Goal: Answer question/provide support: Answer question/provide support

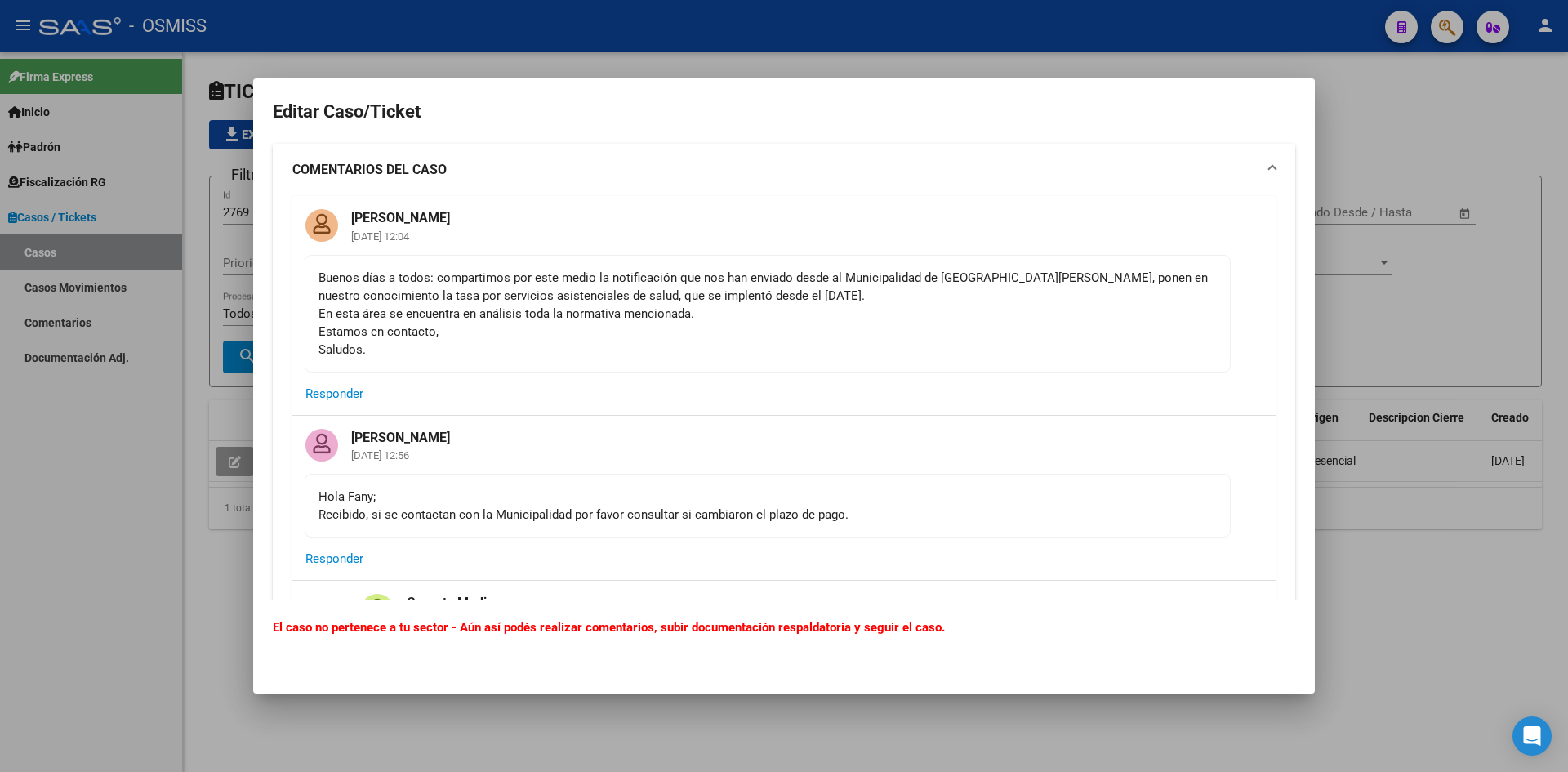
click at [1393, 107] on div at bounding box center [784, 386] width 1568 height 772
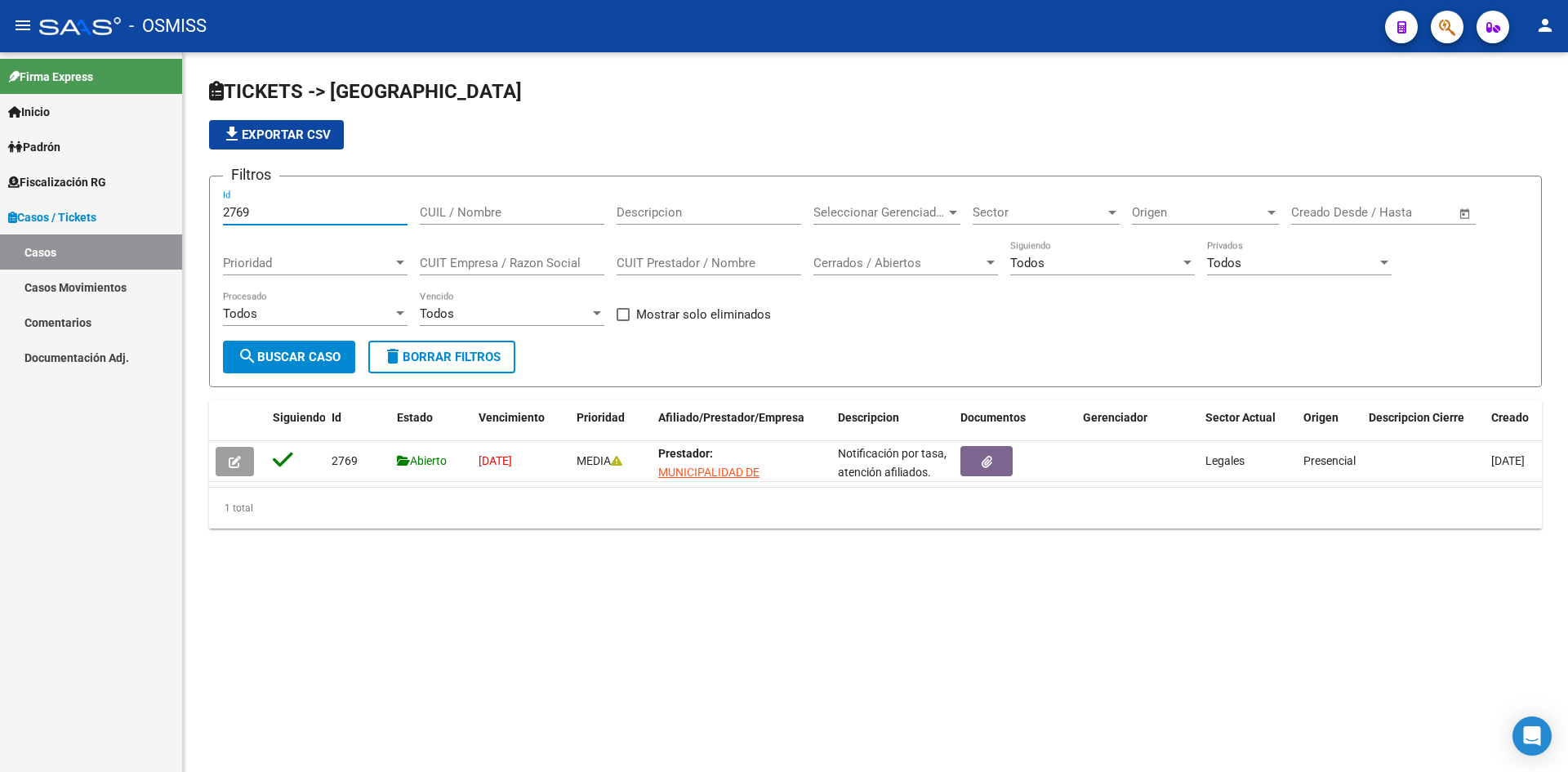
drag, startPoint x: 256, startPoint y: 215, endPoint x: 210, endPoint y: 215, distance: 46.0
click at [210, 215] on form "Filtros 2769 Id CUIL / Nombre Descripcion Seleccionar Gerenciador Seleccionar G…" at bounding box center [875, 282] width 1333 height 211
type input "1596"
click at [294, 357] on span "search Buscar Caso" at bounding box center [289, 356] width 103 height 14
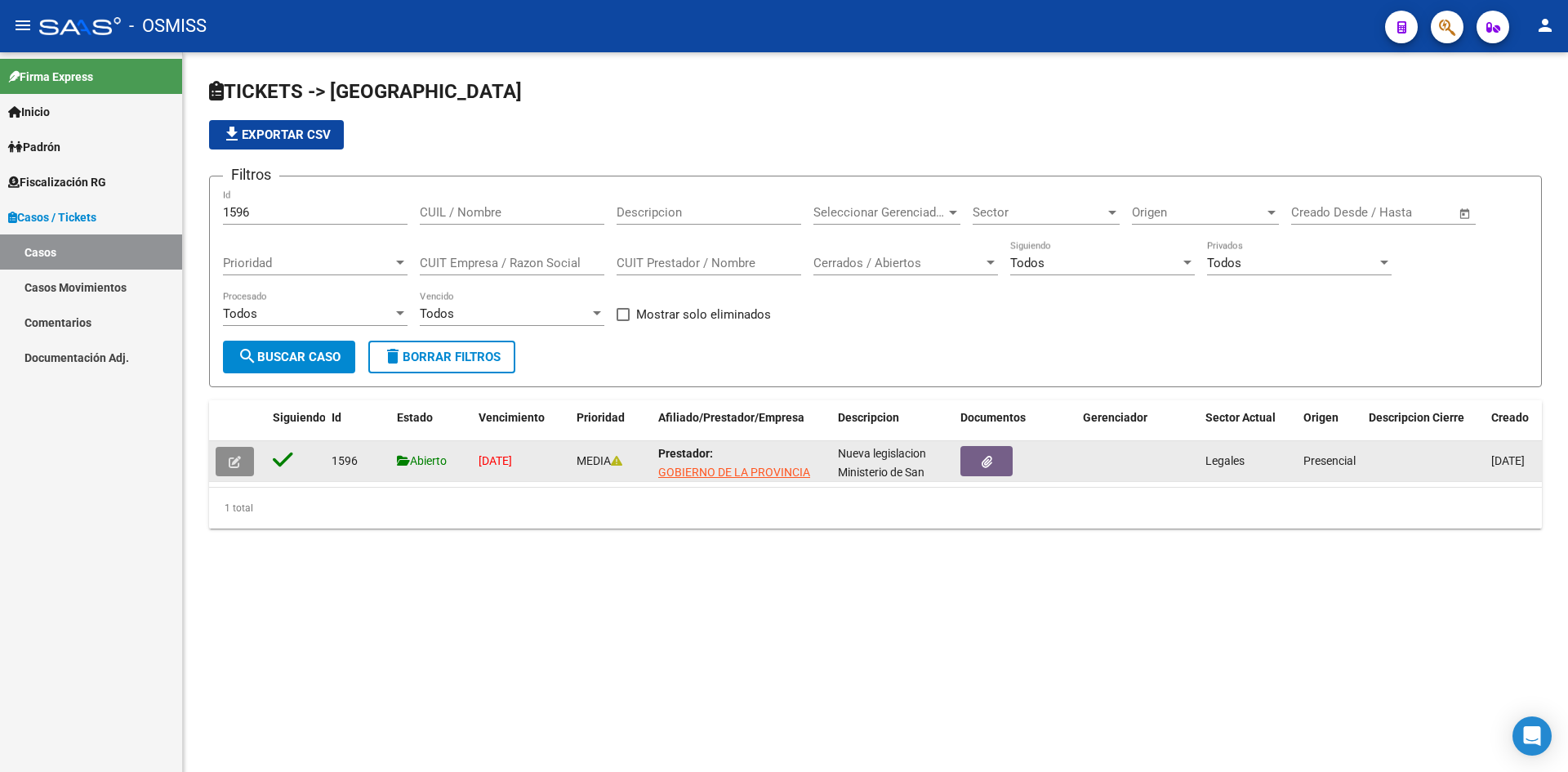
click at [233, 460] on icon "button" at bounding box center [234, 462] width 12 height 12
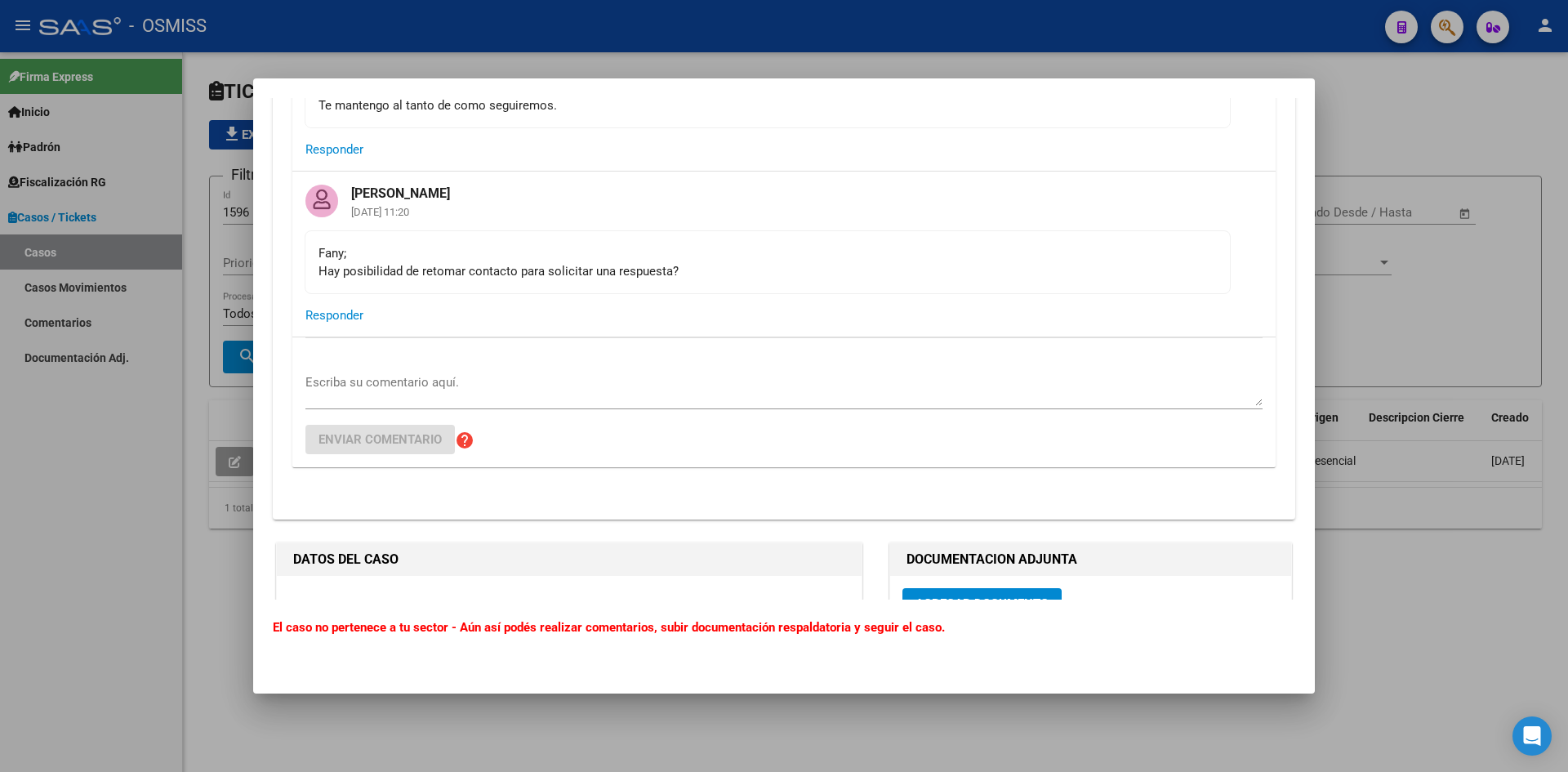
scroll to position [7517, 0]
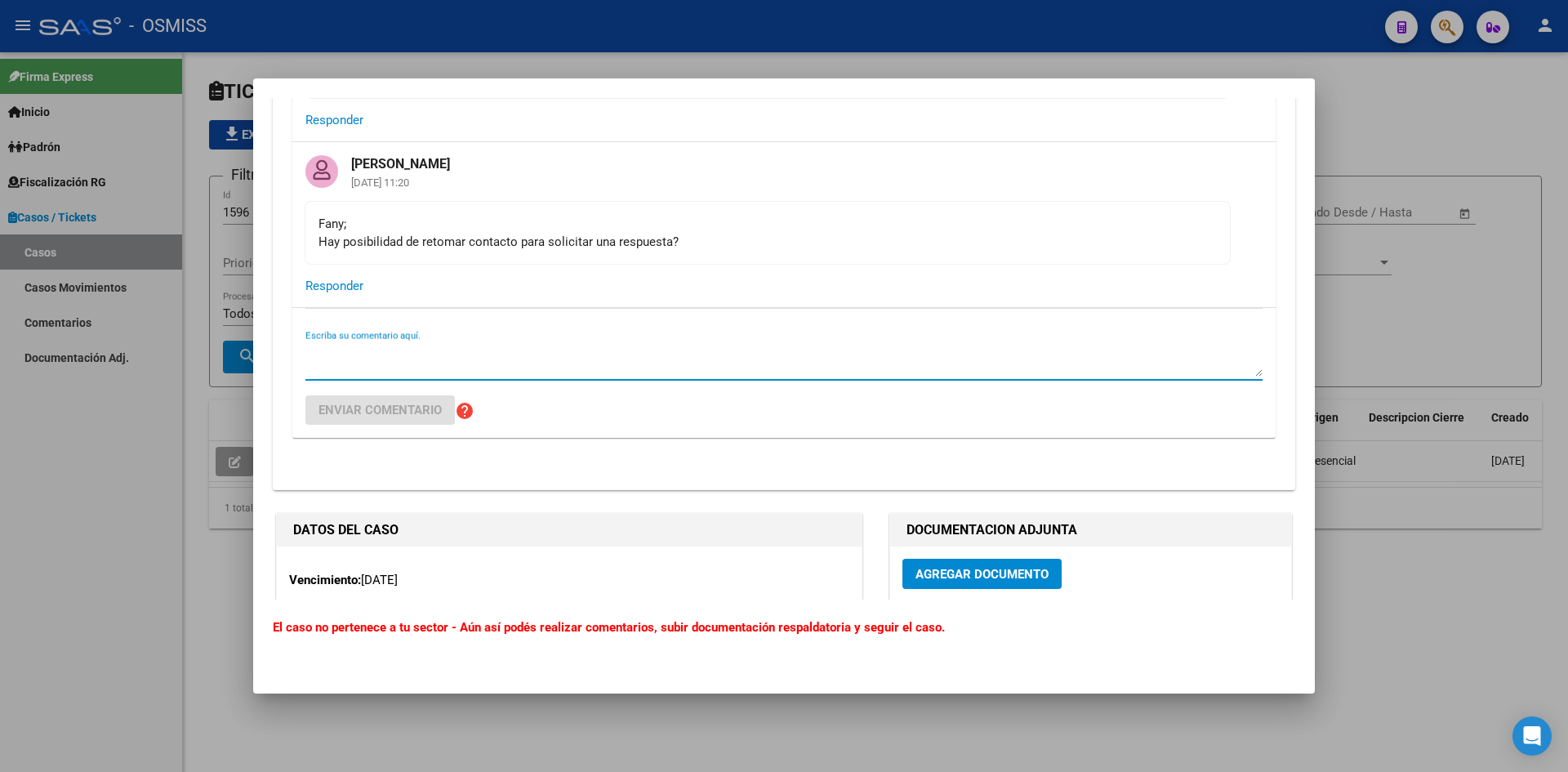
click at [366, 344] on textarea "Escriba su comentario aquí." at bounding box center [784, 360] width 957 height 32
paste textarea "Loremipsu, Dolo si am co adipiscingel, se 1 do eiusm te 4130 in utlabor etd mag…"
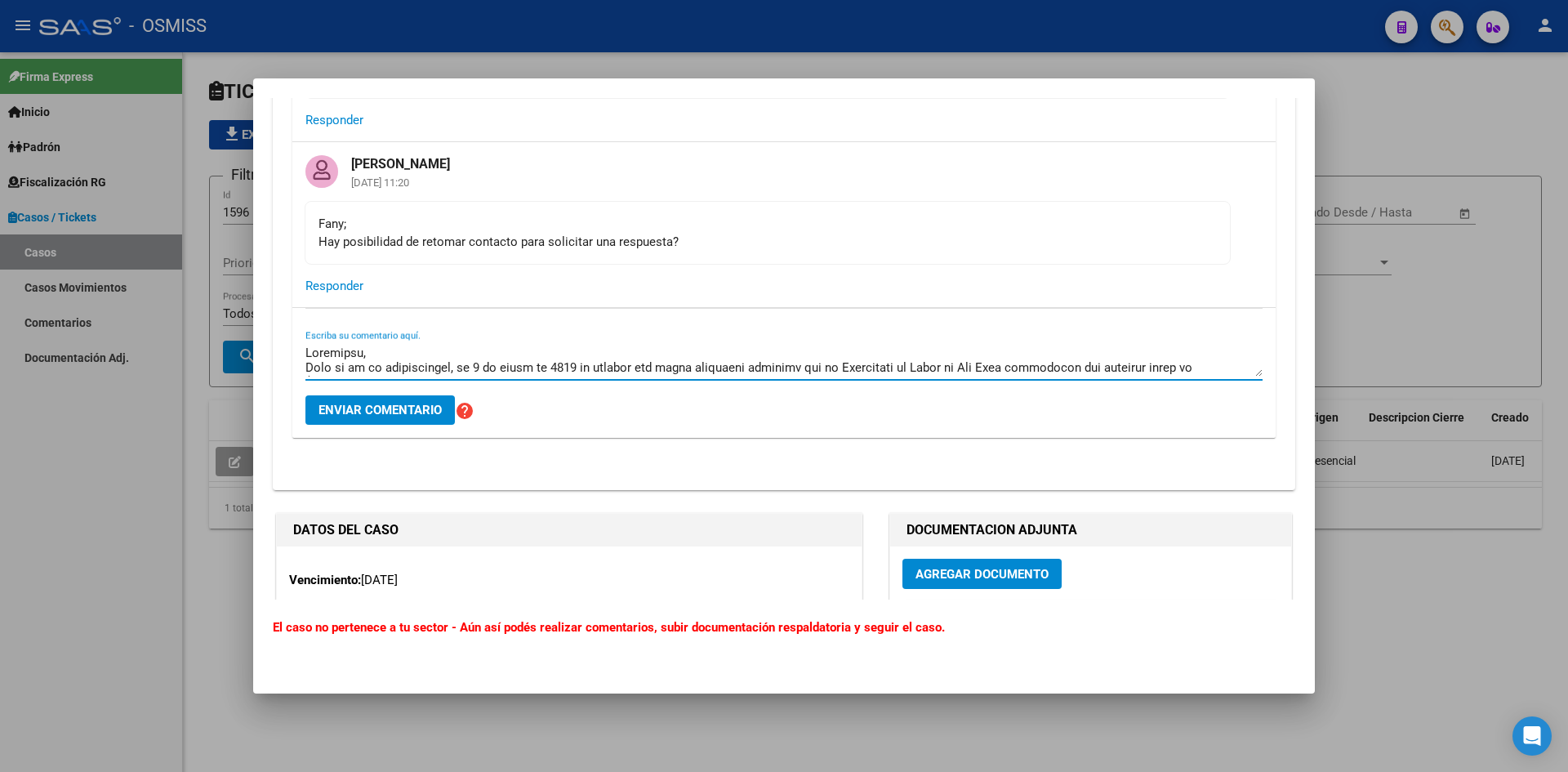
scroll to position [249, 0]
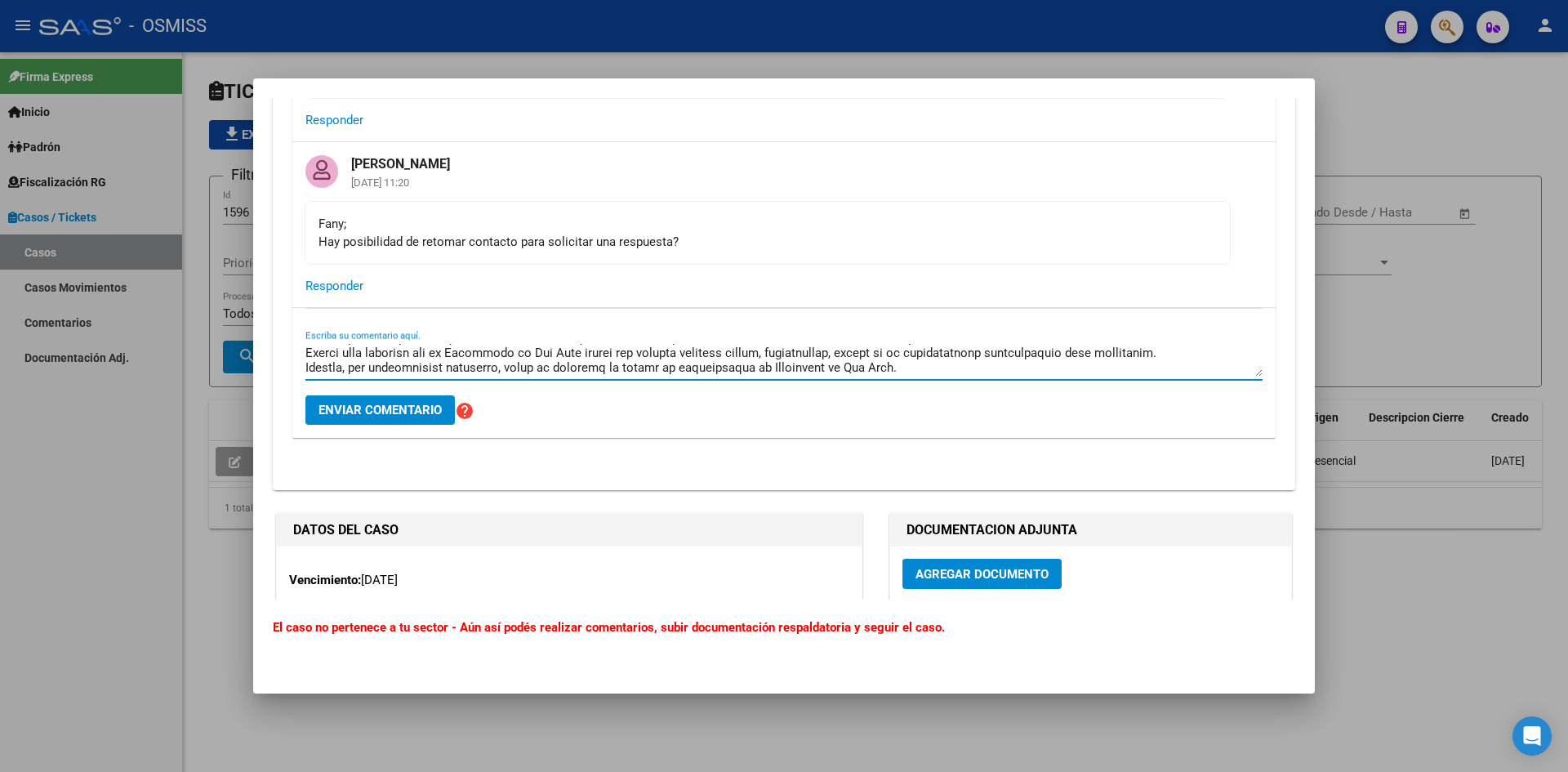
click at [327, 344] on textarea "Escriba su comentario aquí." at bounding box center [784, 360] width 957 height 32
type textarea "Loremipsu, Dolo si am co adipiscingel, se 1 do eiusm te 4130 in utlabor etd mag…"
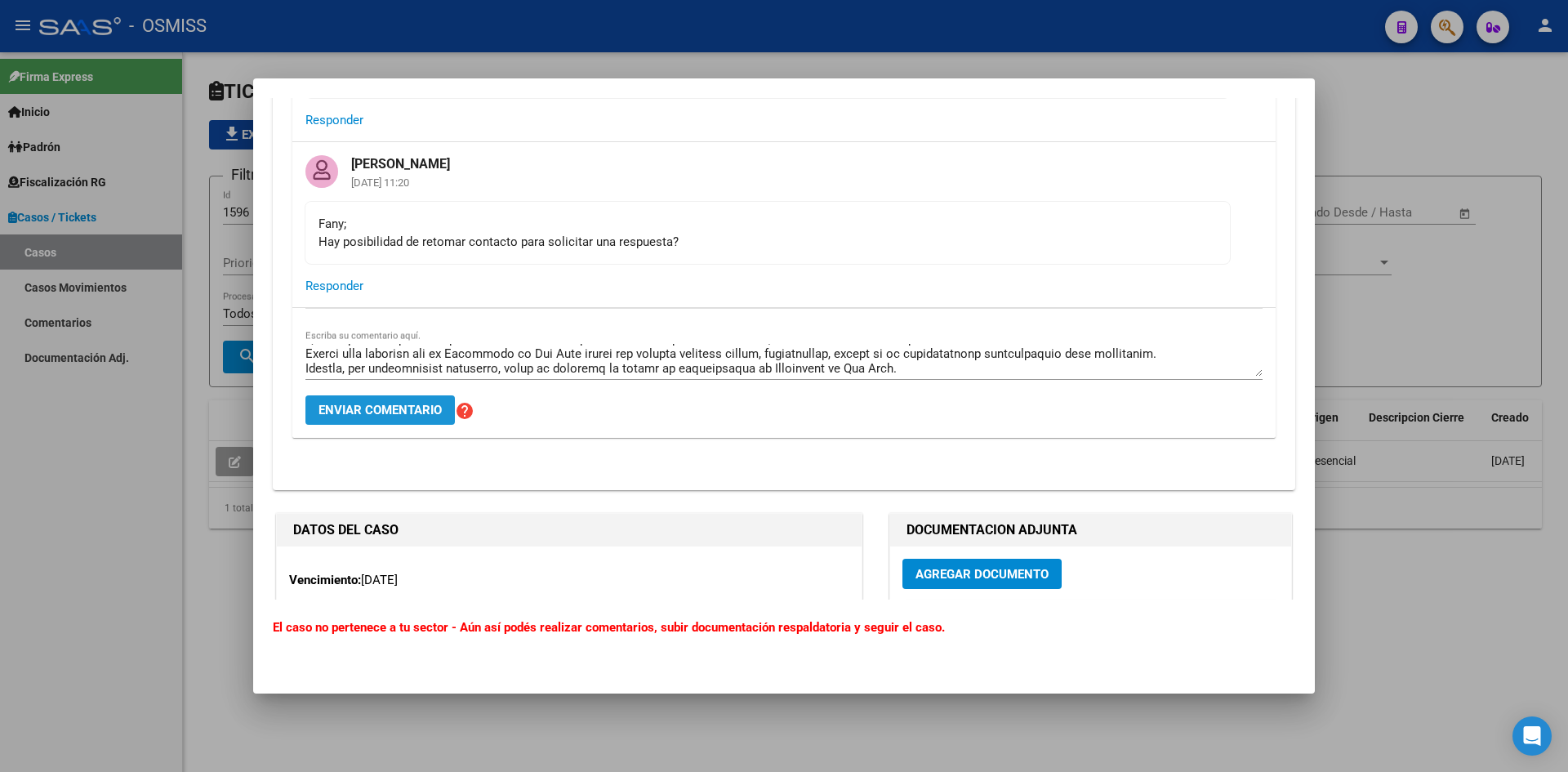
click at [373, 403] on span "Enviar comentario" at bounding box center [381, 409] width 124 height 14
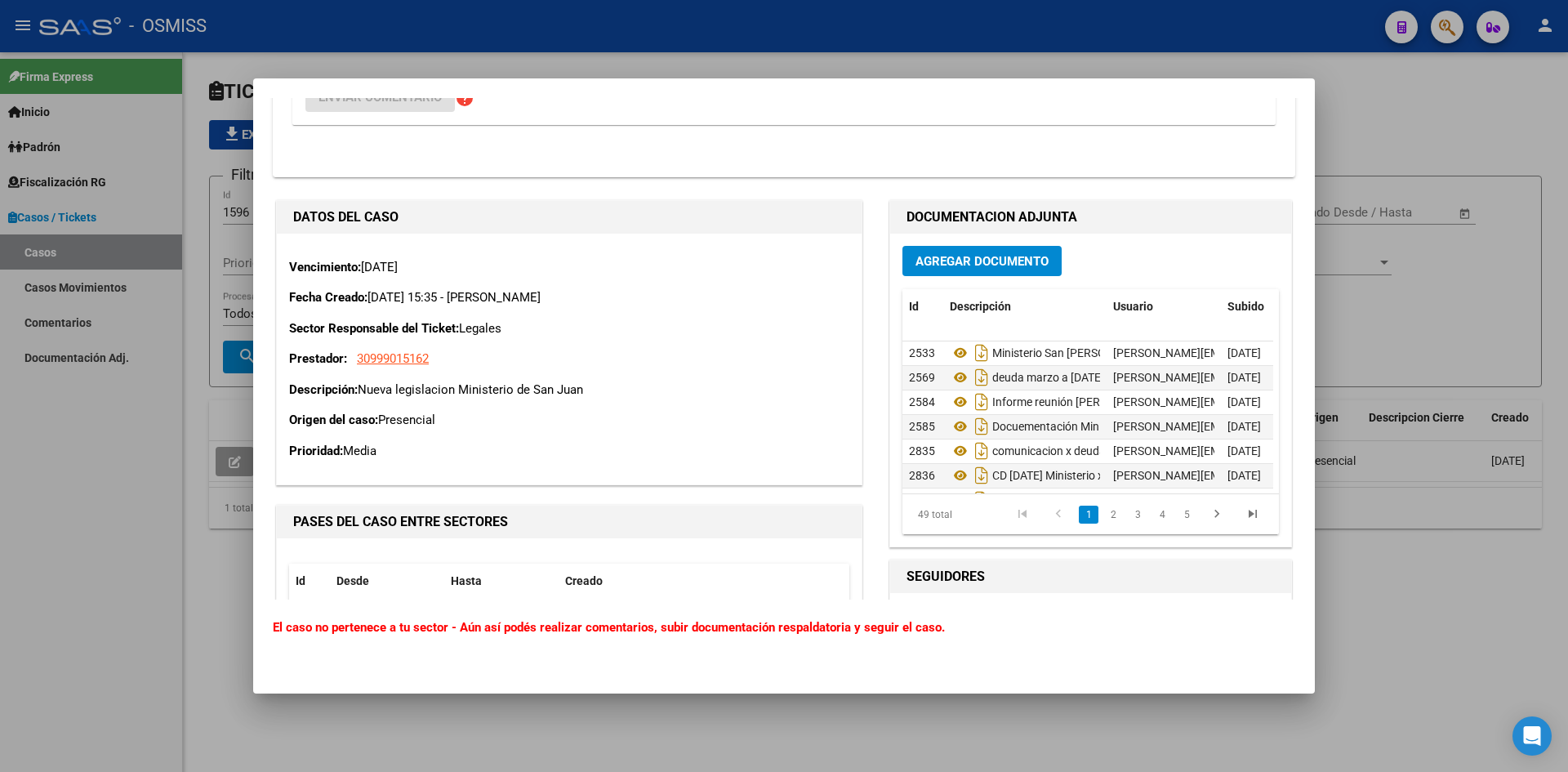
scroll to position [8416, 0]
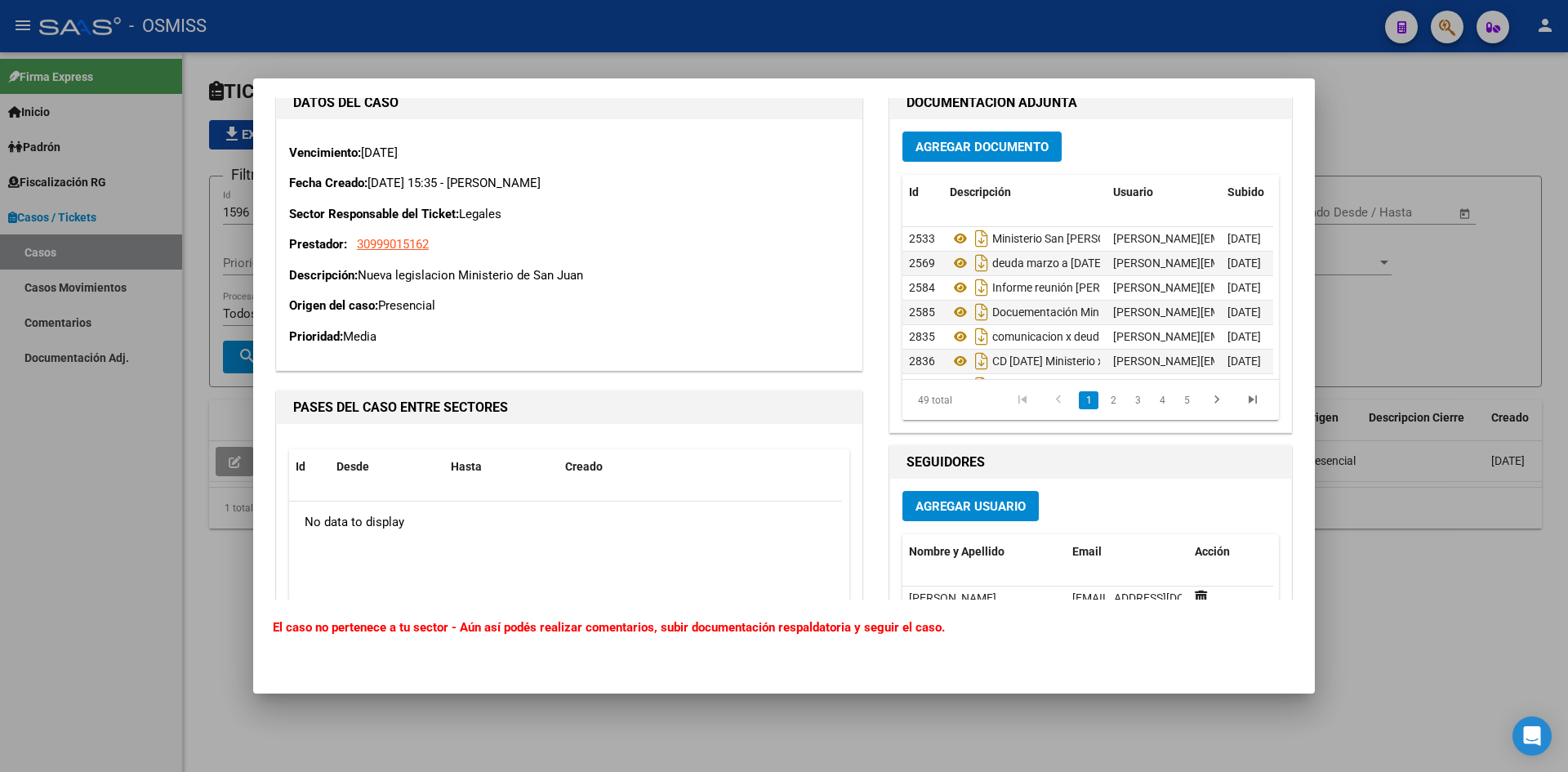
click at [1382, 88] on div at bounding box center [784, 386] width 1568 height 772
